Goal: Navigation & Orientation: Find specific page/section

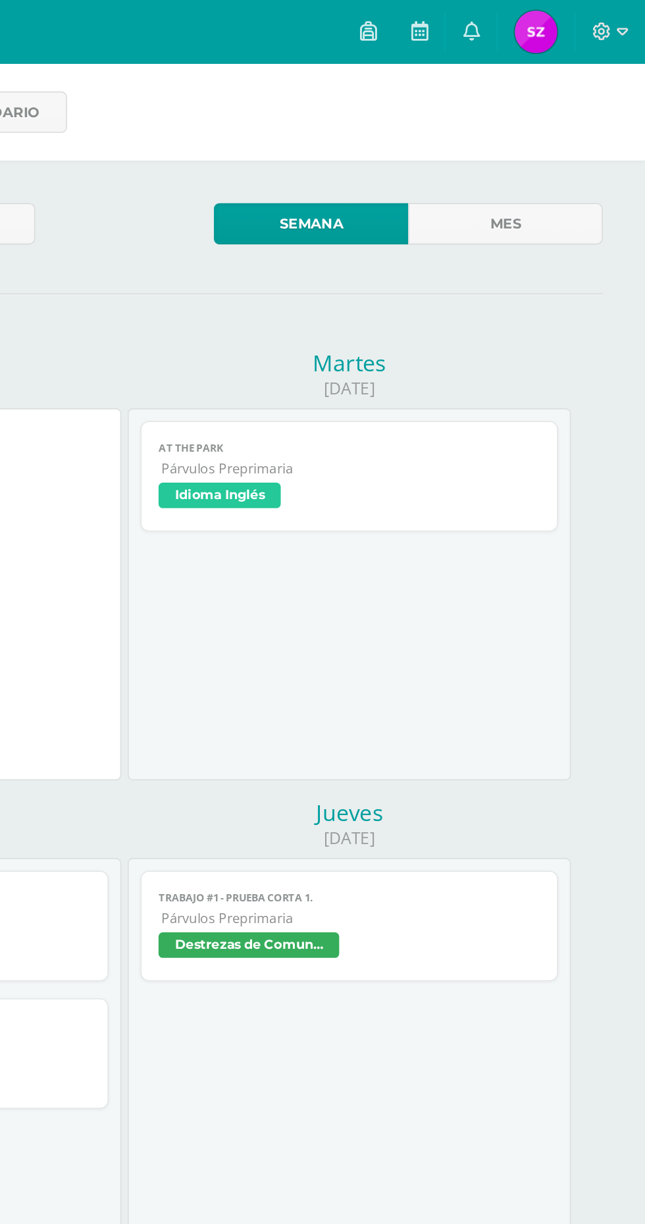
click at [398, 295] on span "Párvulos Preprimaria" at bounding box center [462, 290] width 234 height 11
